Goal: Check status

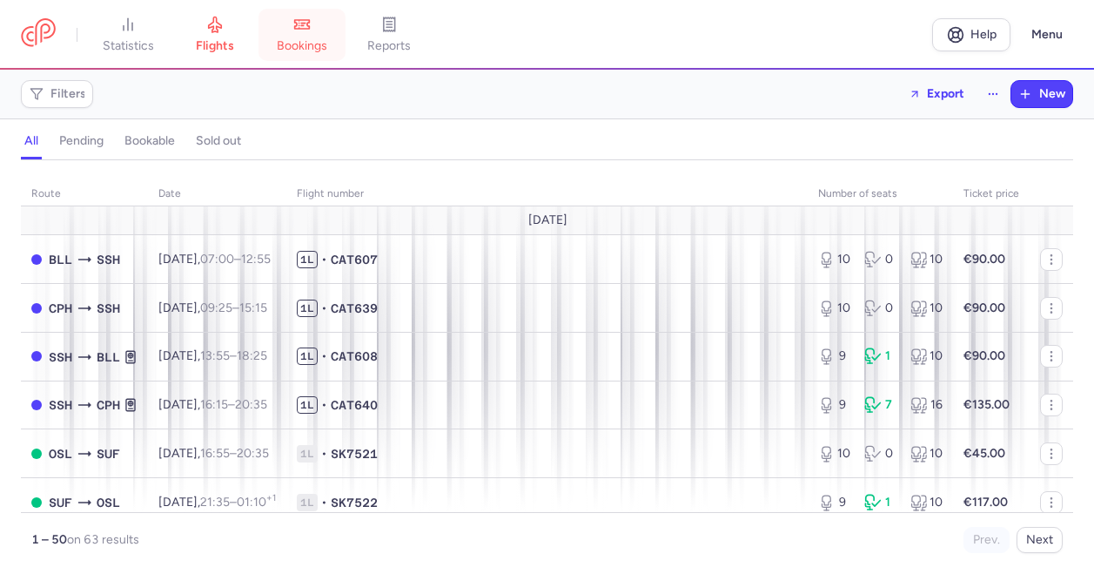
drag, startPoint x: 0, startPoint y: 0, endPoint x: 317, endPoint y: 43, distance: 319.7
click at [317, 43] on span "bookings" at bounding box center [302, 46] width 50 height 16
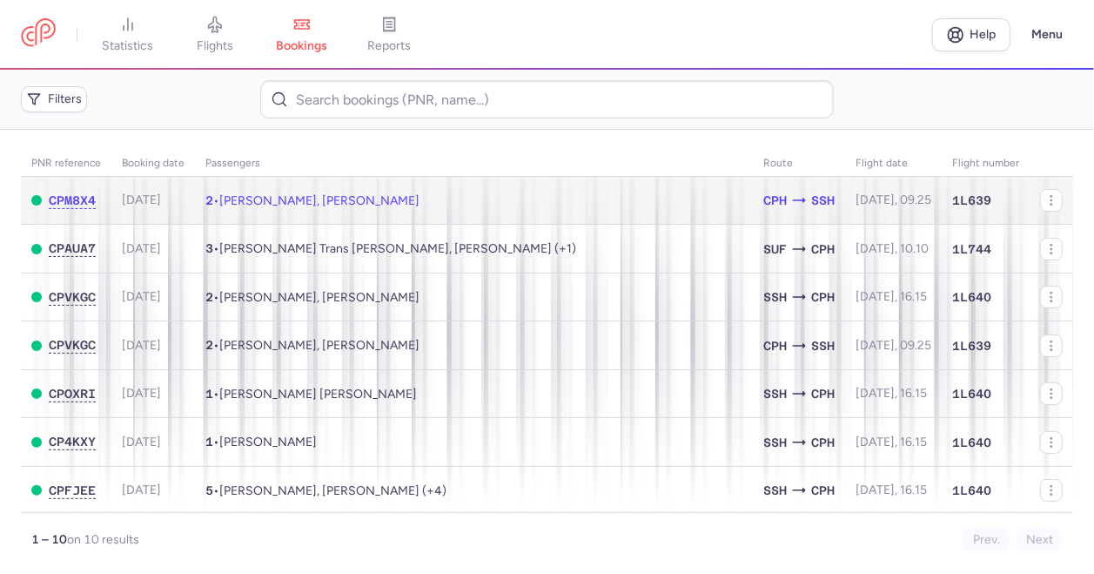
click at [288, 203] on span "[PERSON_NAME], [PERSON_NAME]" at bounding box center [319, 200] width 200 height 15
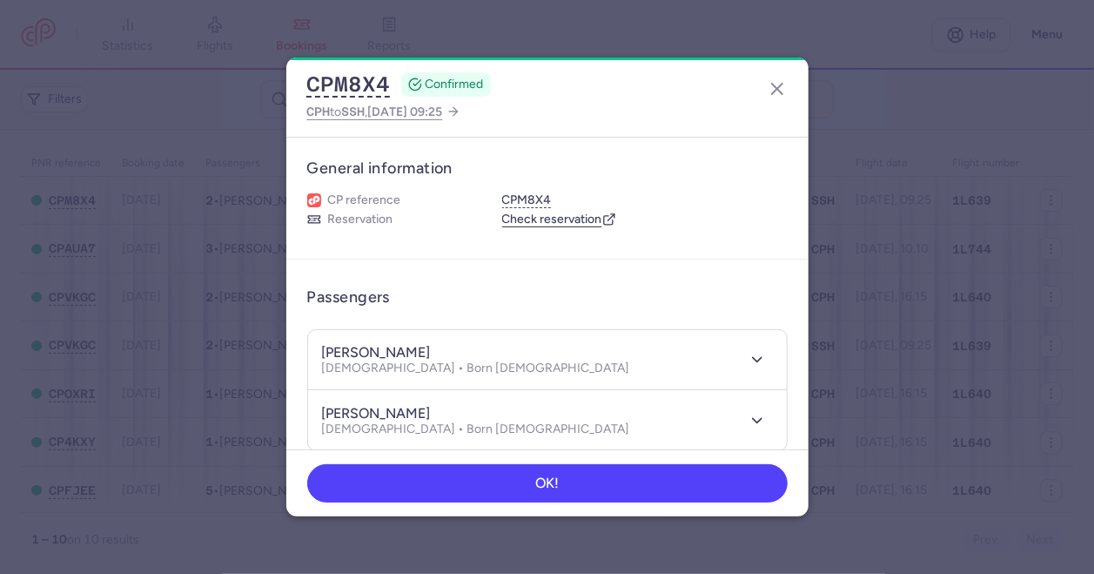
click at [538, 220] on link "Check reservation" at bounding box center [559, 219] width 114 height 16
click at [777, 84] on icon "button" at bounding box center [777, 88] width 21 height 21
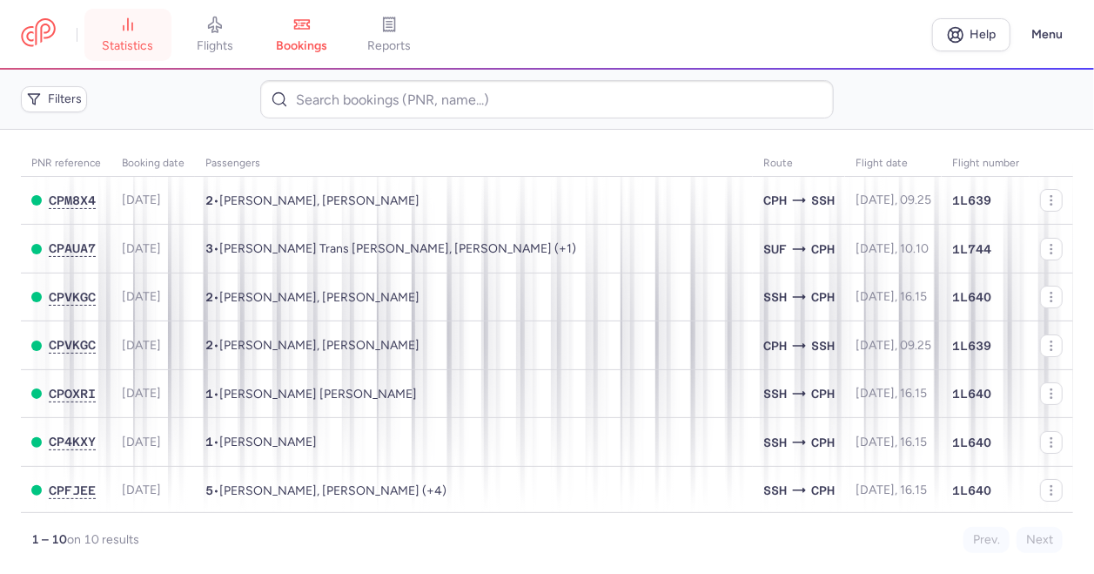
click at [127, 23] on icon at bounding box center [127, 24] width 17 height 17
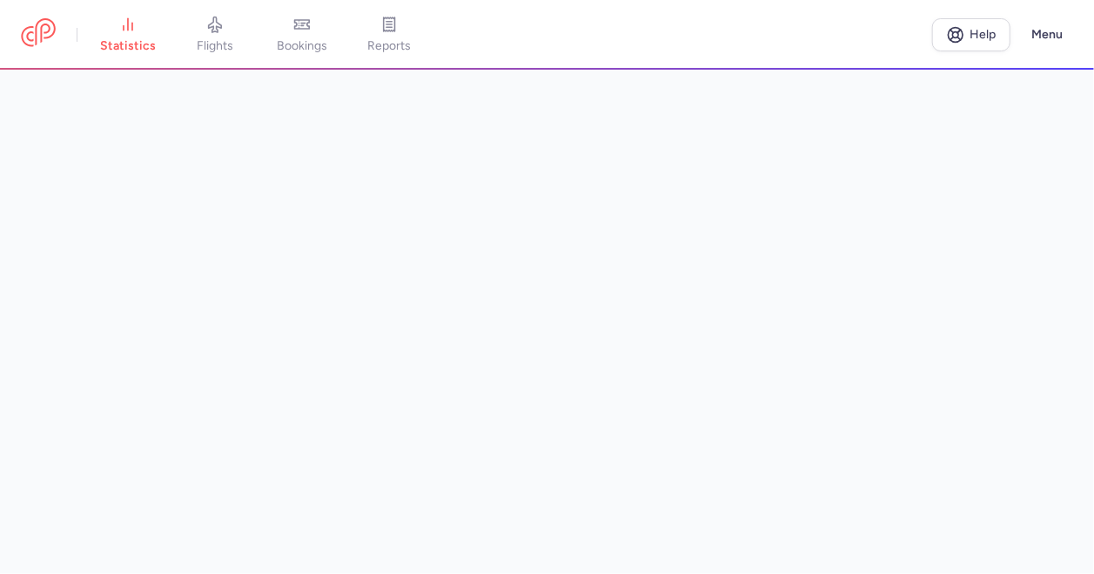
click at [567, 567] on section at bounding box center [547, 322] width 1094 height 504
